Goal: Task Accomplishment & Management: Manage account settings

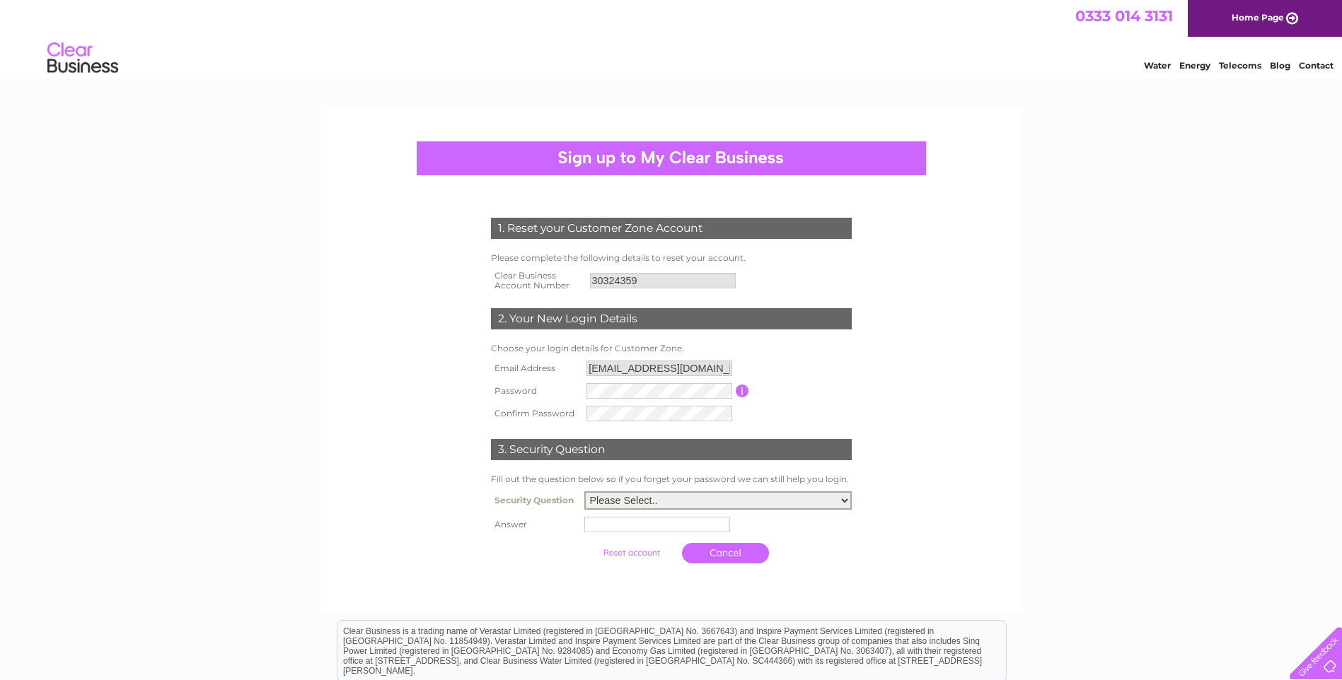
click at [689, 504] on select "Please Select.. In what town or city was your first job? In what town or city d…" at bounding box center [717, 500] width 267 height 18
select select "5"
click at [584, 492] on select "Please Select.. In what town or city was your first job? In what town or city d…" at bounding box center [717, 500] width 267 height 18
click at [652, 529] on input "text" at bounding box center [657, 525] width 146 height 16
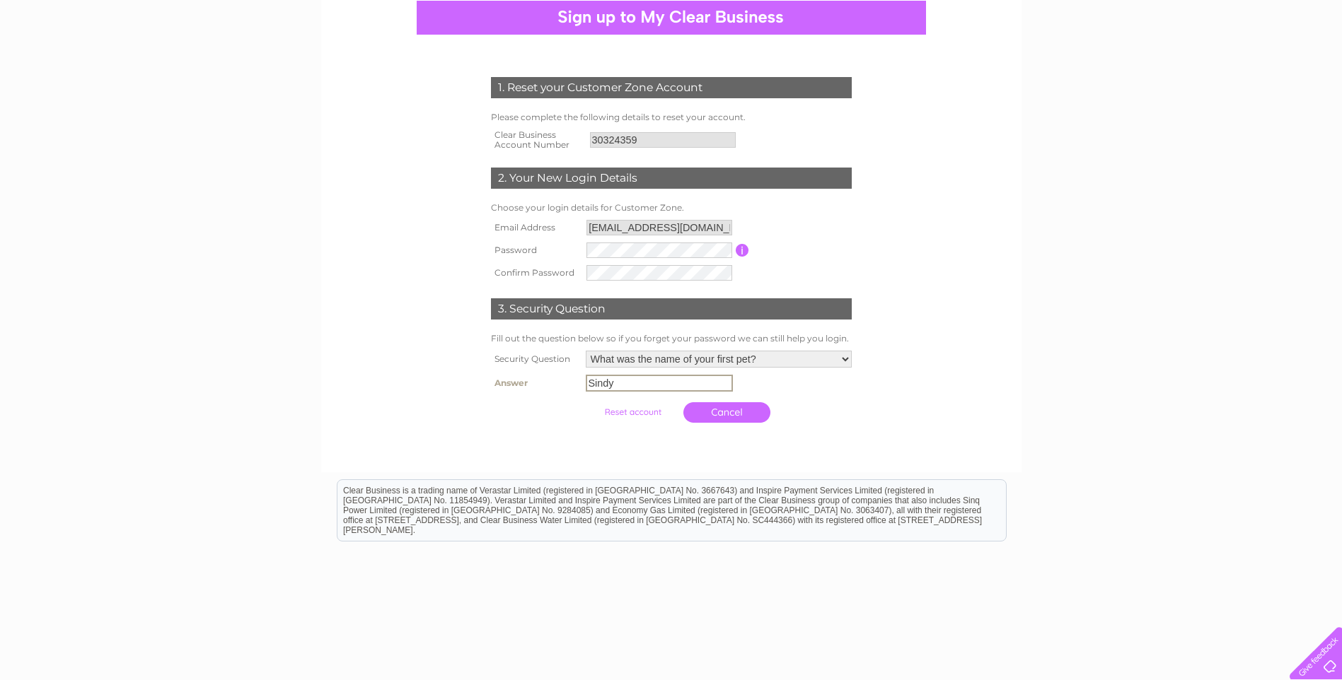
scroll to position [141, 0]
type input "Sindy"
click at [632, 406] on input "submit" at bounding box center [632, 412] width 87 height 20
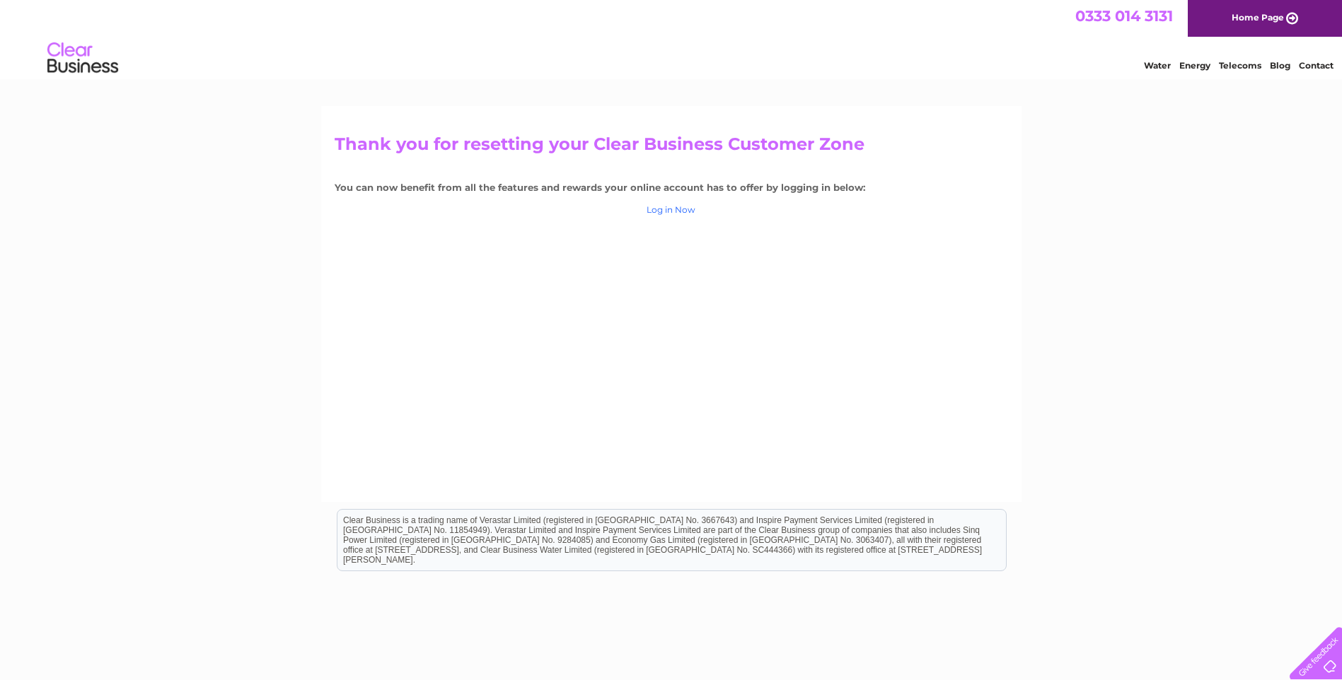
click at [690, 211] on link "Log in Now" at bounding box center [670, 209] width 49 height 11
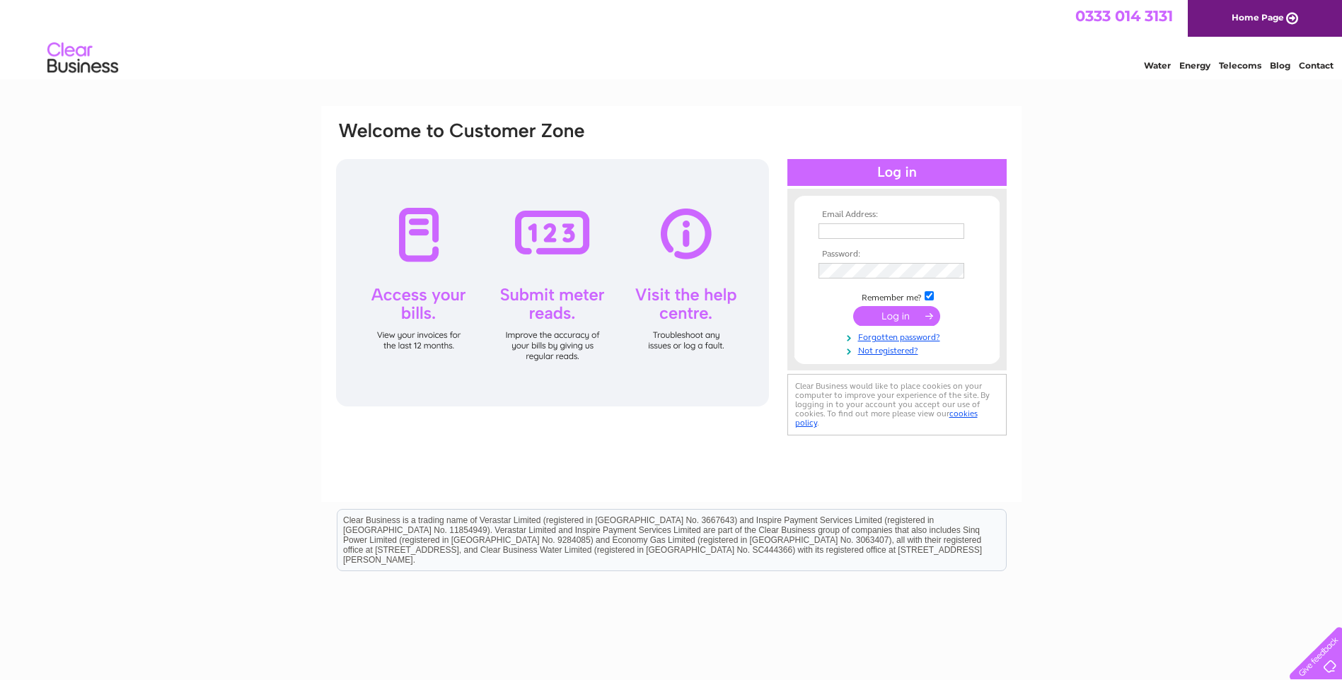
type input "[EMAIL_ADDRESS][DOMAIN_NAME]"
click at [884, 316] on input "submit" at bounding box center [896, 316] width 87 height 20
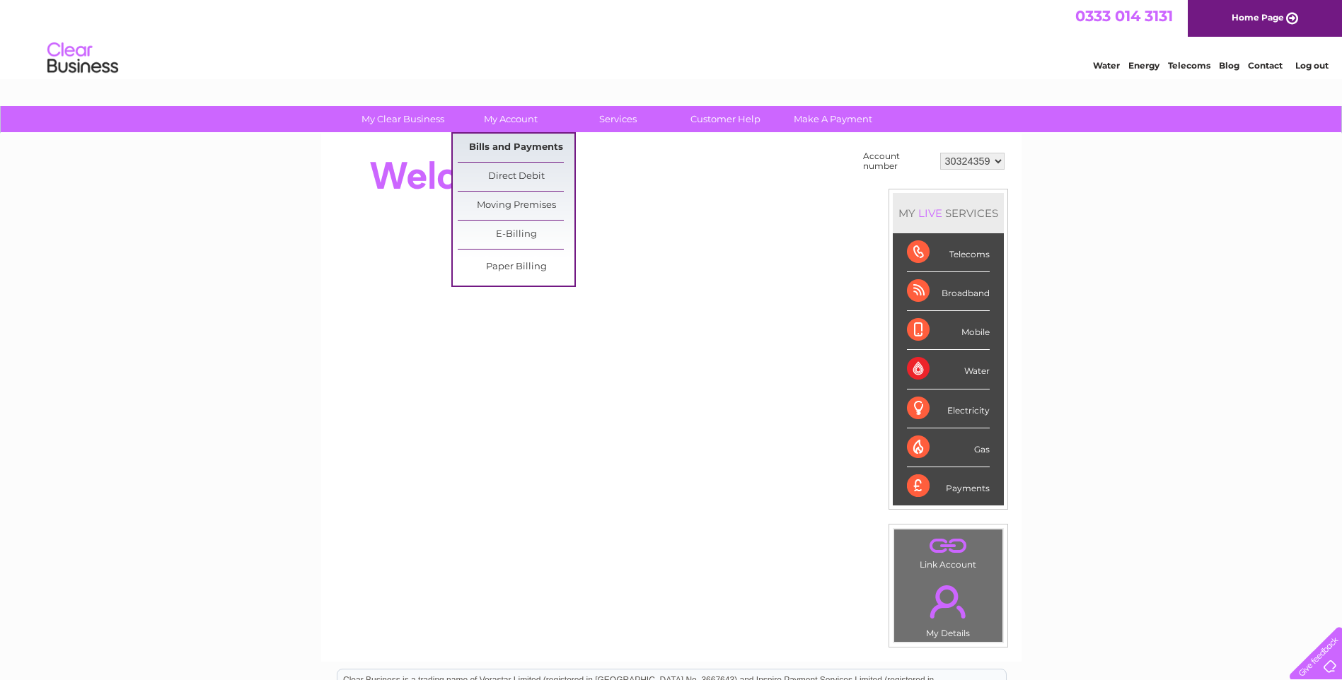
click at [498, 141] on link "Bills and Payments" at bounding box center [516, 148] width 117 height 28
click at [498, 148] on link "Bills and Payments" at bounding box center [516, 148] width 117 height 28
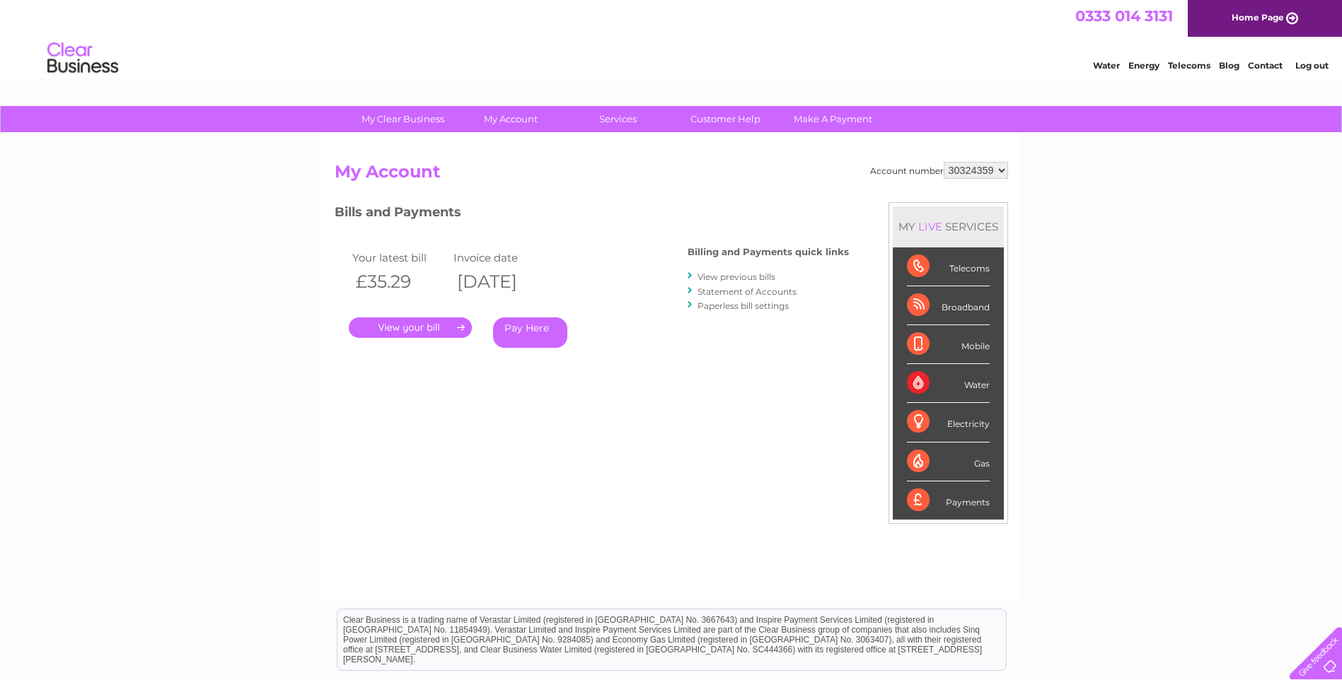
click at [439, 330] on link "." at bounding box center [410, 328] width 123 height 21
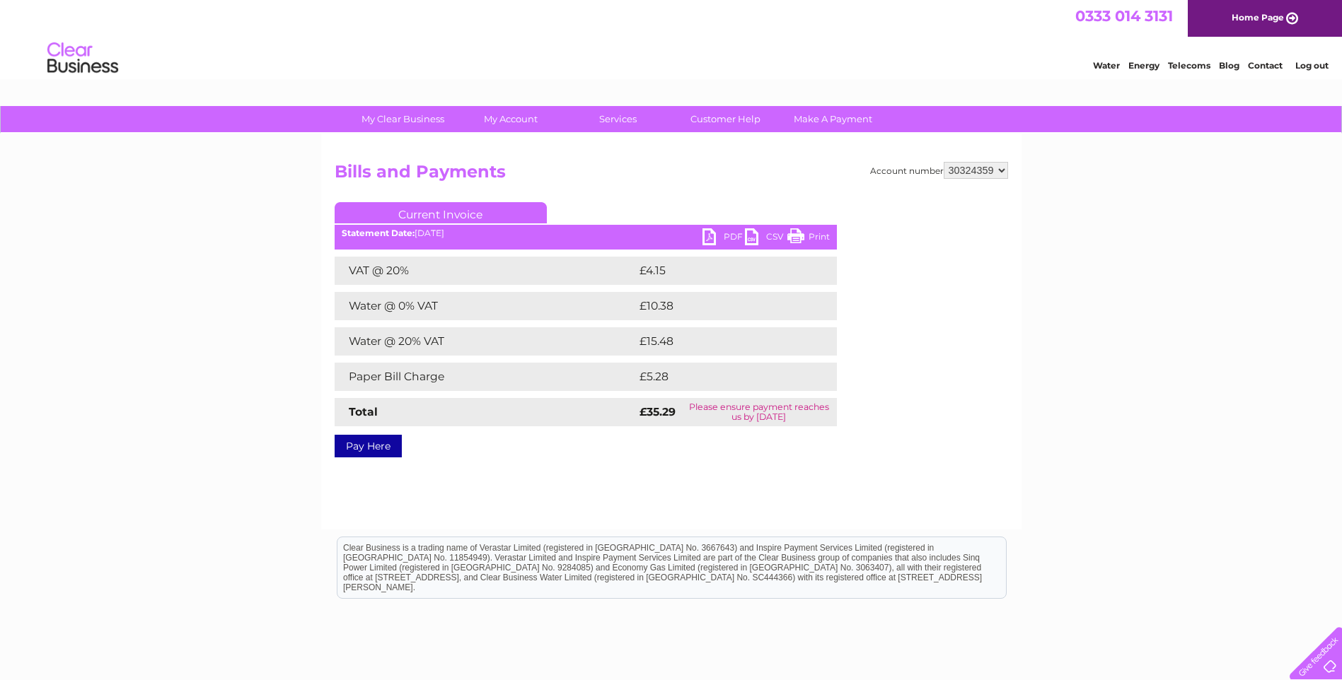
click at [719, 238] on link "PDF" at bounding box center [723, 238] width 42 height 21
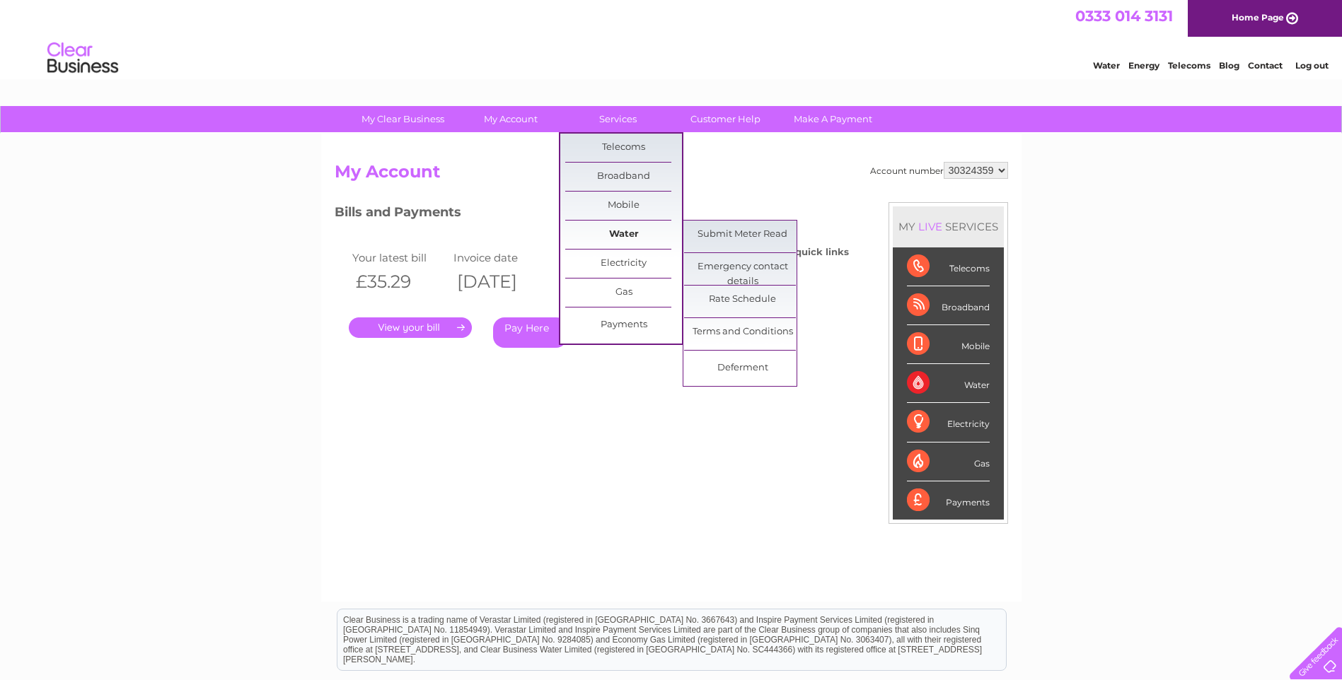
click at [616, 232] on link "Water" at bounding box center [623, 235] width 117 height 28
click at [776, 243] on link "Submit Meter Read" at bounding box center [742, 235] width 117 height 28
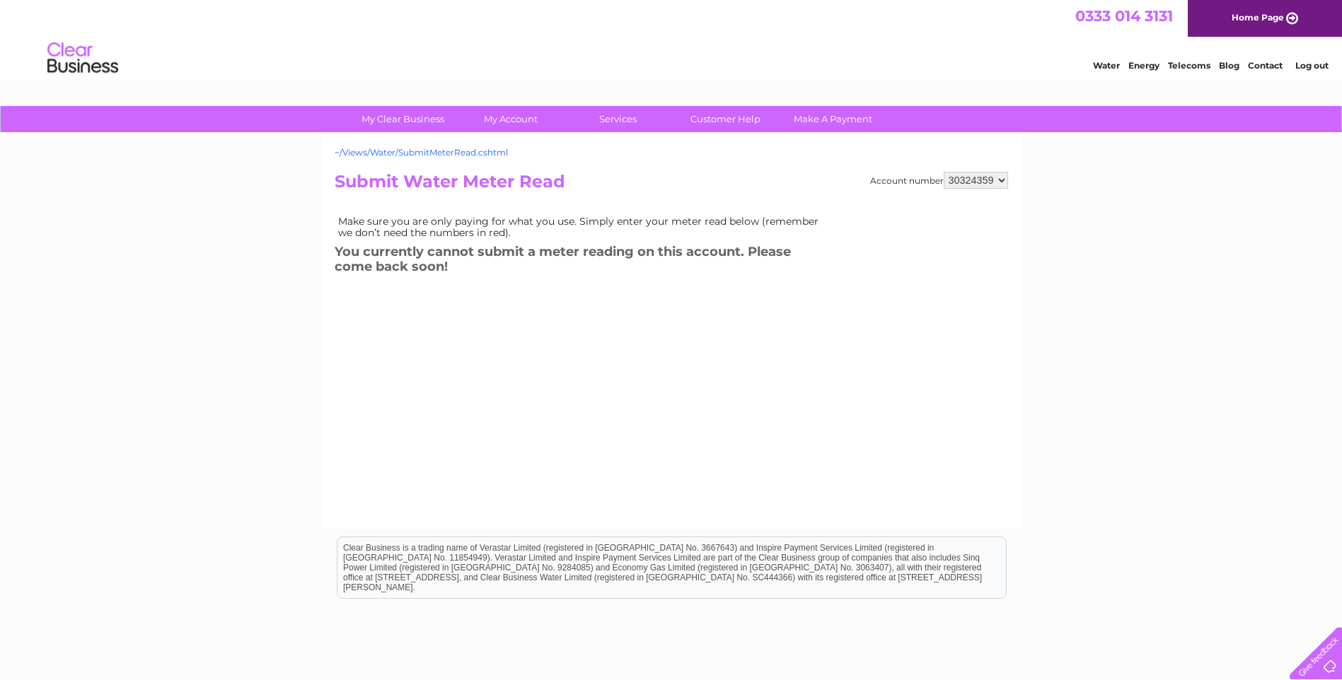
click at [444, 152] on link "~/Views/Water/SubmitMeterRead.cshtml" at bounding box center [421, 152] width 173 height 11
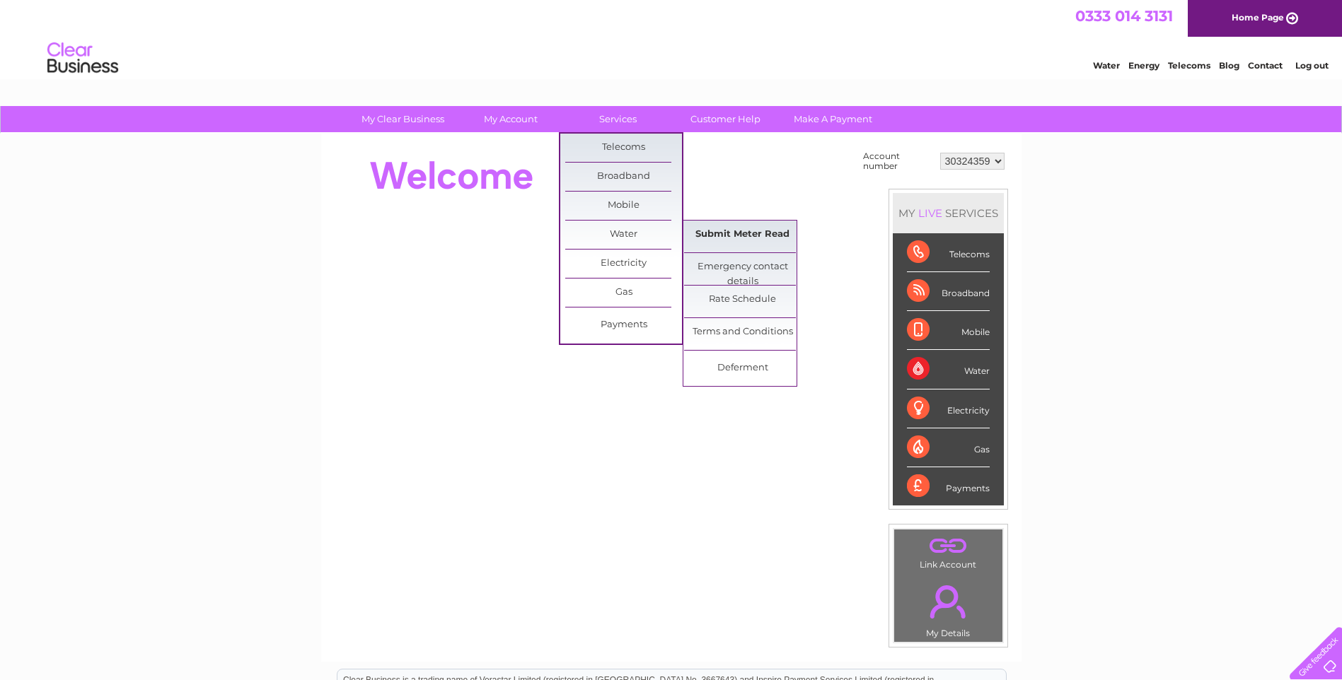
click at [710, 233] on link "Submit Meter Read" at bounding box center [742, 235] width 117 height 28
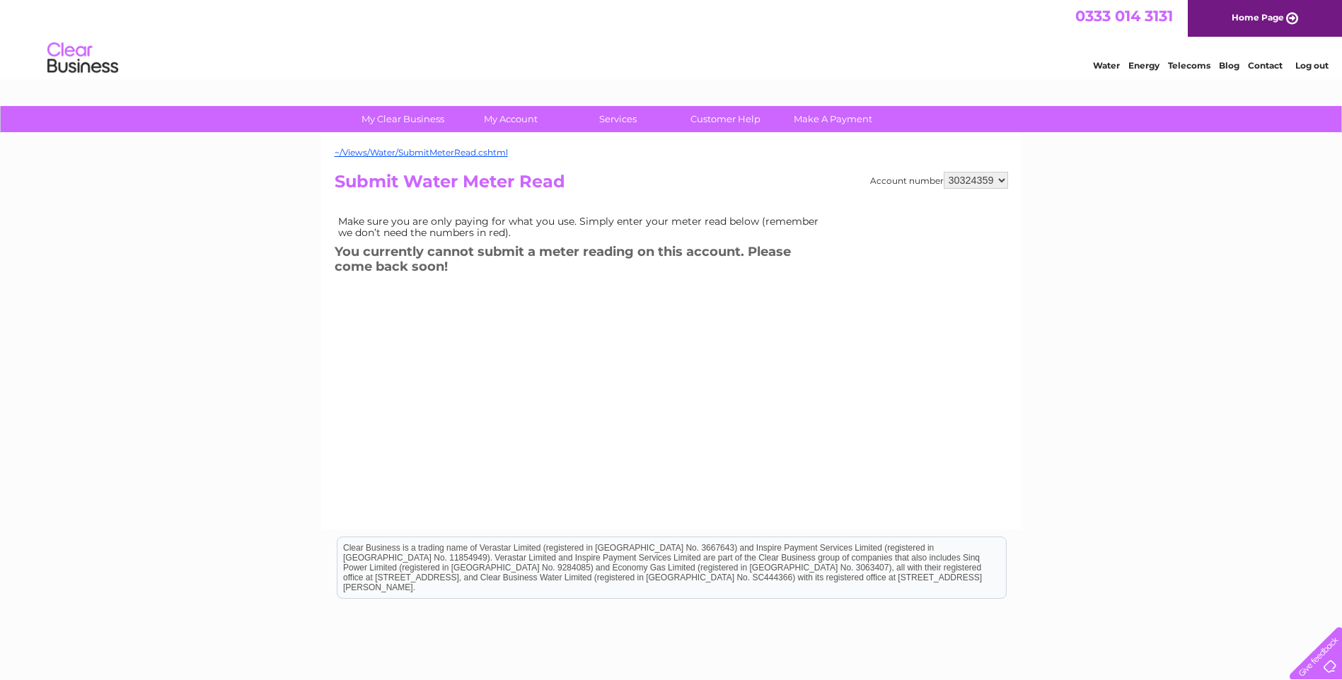
drag, startPoint x: 1320, startPoint y: 66, endPoint x: 977, endPoint y: 144, distance: 352.4
click at [1320, 66] on link "Log out" at bounding box center [1311, 65] width 33 height 11
